Goal: Check status: Check status

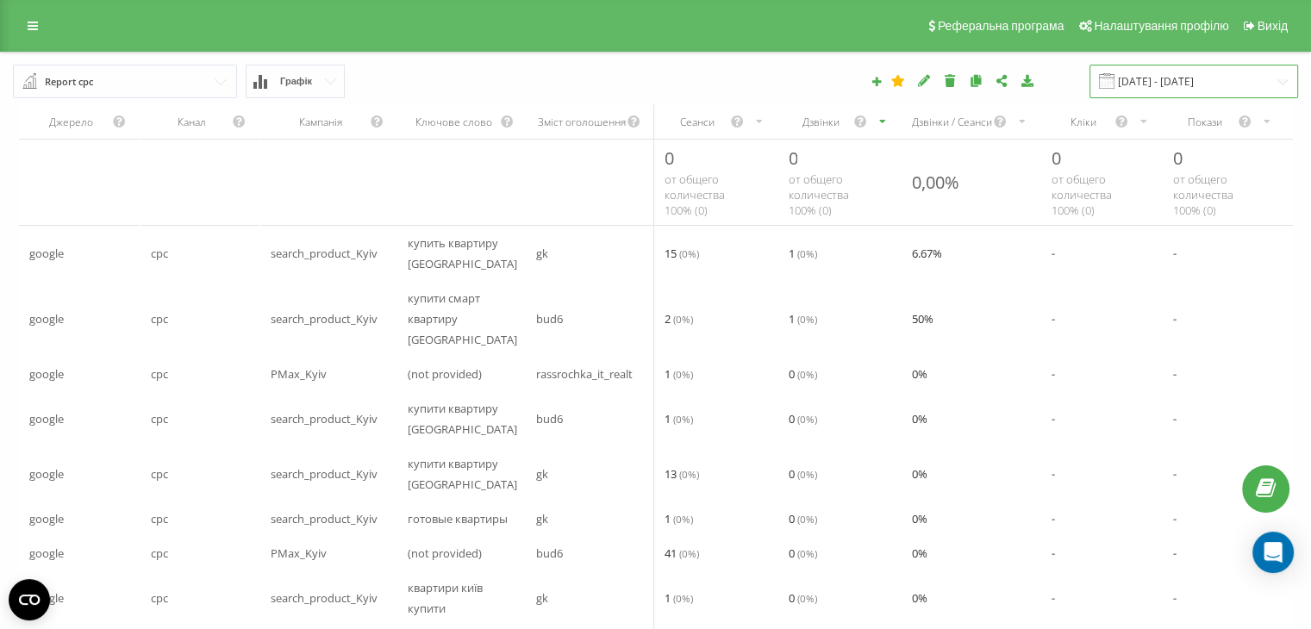
click at [1167, 82] on input "[DATE] - [DATE]" at bounding box center [1194, 82] width 209 height 34
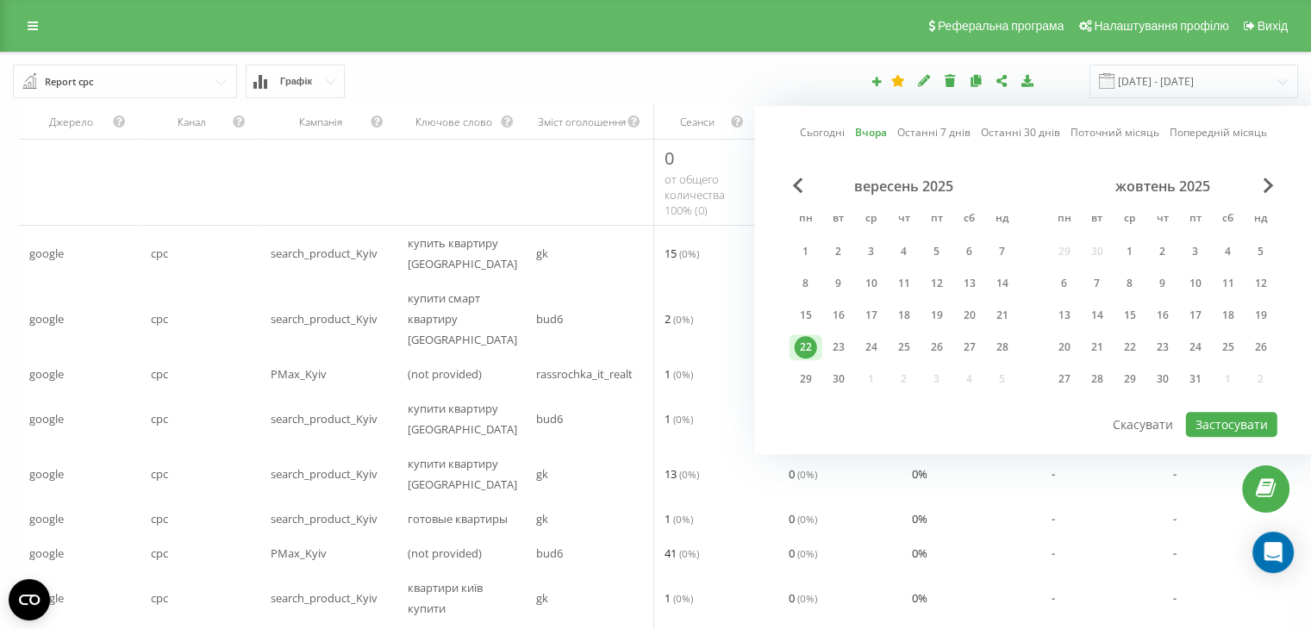
click at [821, 135] on link "Сьогодні" at bounding box center [822, 133] width 45 height 16
click at [1207, 418] on button "Застосувати" at bounding box center [1231, 424] width 91 height 25
type input "23.09.2025 - 23.09.2025"
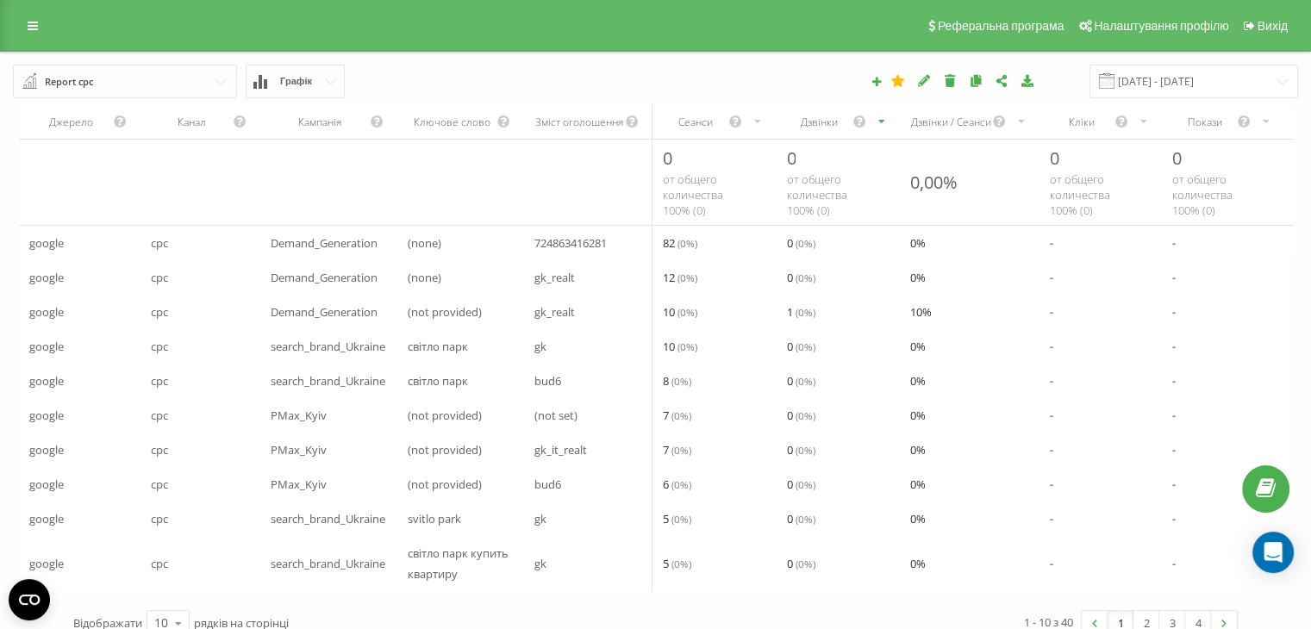
click at [820, 132] on div "Дзвінки" at bounding box center [838, 121] width 124 height 34
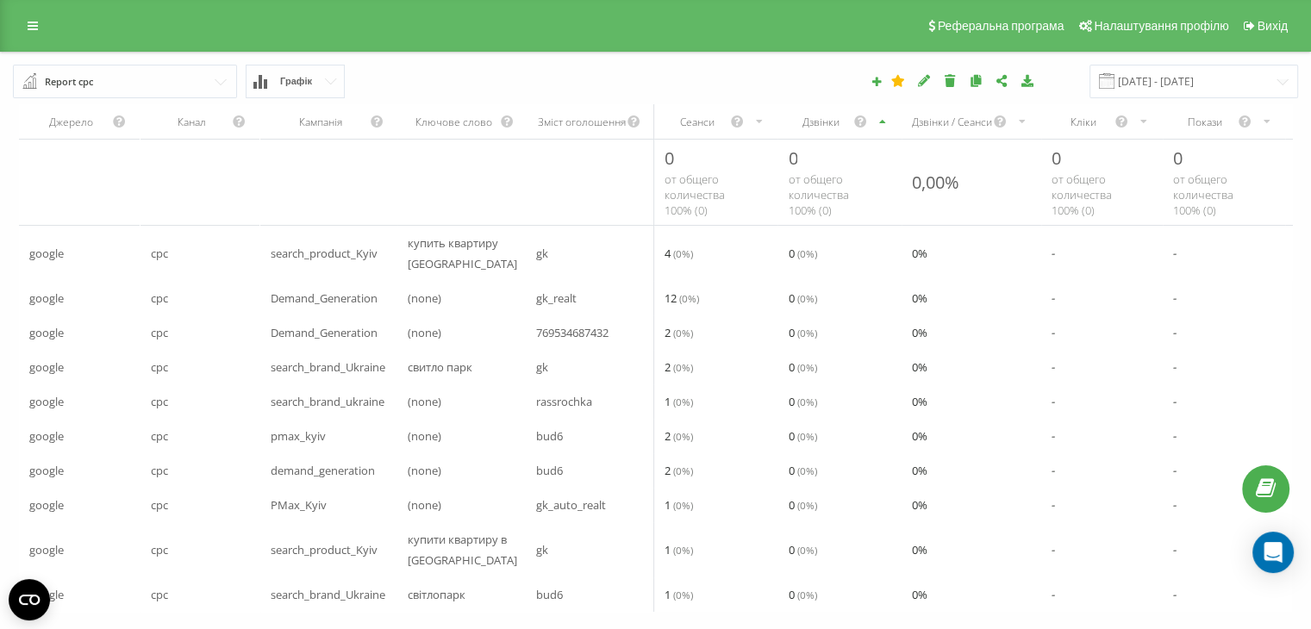
click at [821, 135] on div "Дзвінки" at bounding box center [839, 121] width 123 height 34
